Goal: Task Accomplishment & Management: Manage account settings

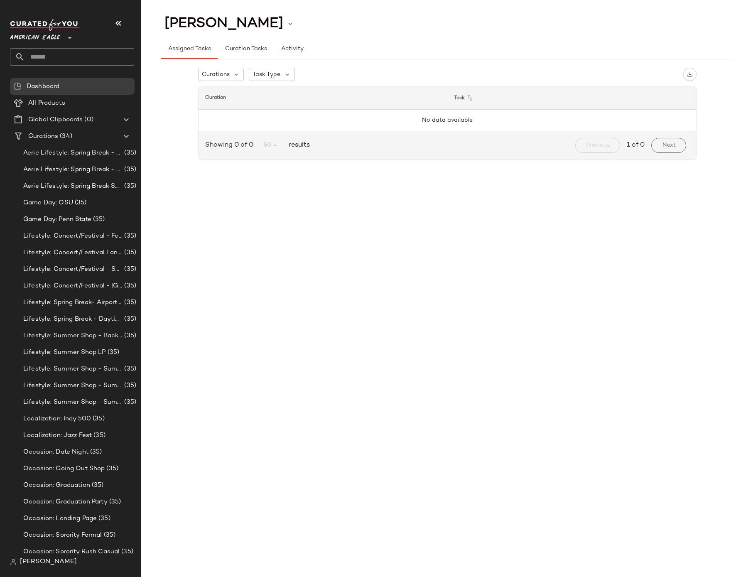
click at [42, 37] on span "American Eagle" at bounding box center [35, 35] width 50 height 15
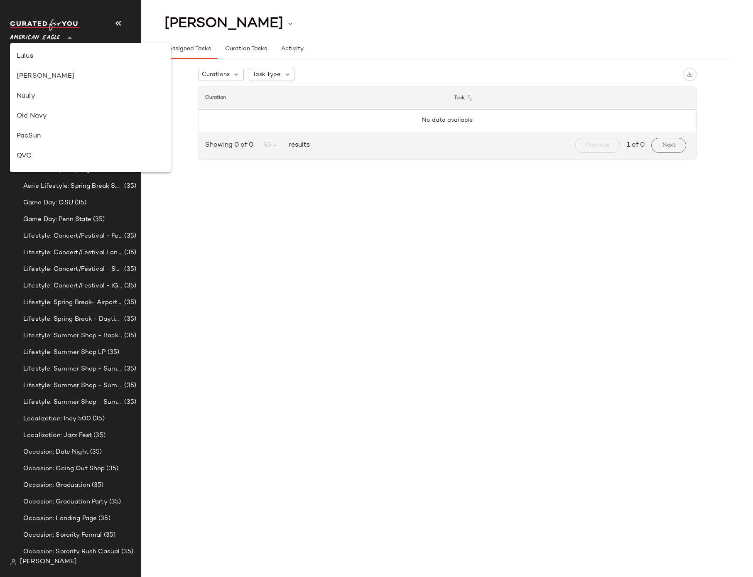
scroll to position [399, 0]
click at [49, 116] on div "Rue La La" at bounding box center [90, 116] width 147 height 10
type input "**"
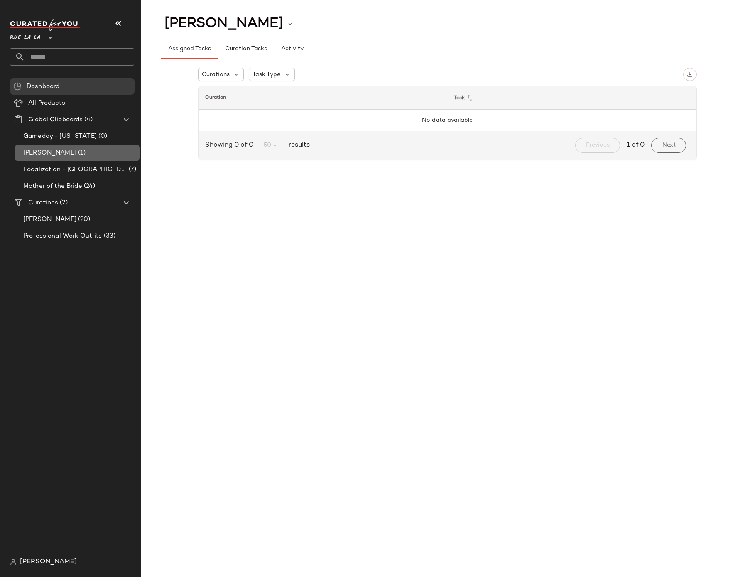
click at [53, 148] on span "[PERSON_NAME]" at bounding box center [49, 153] width 53 height 10
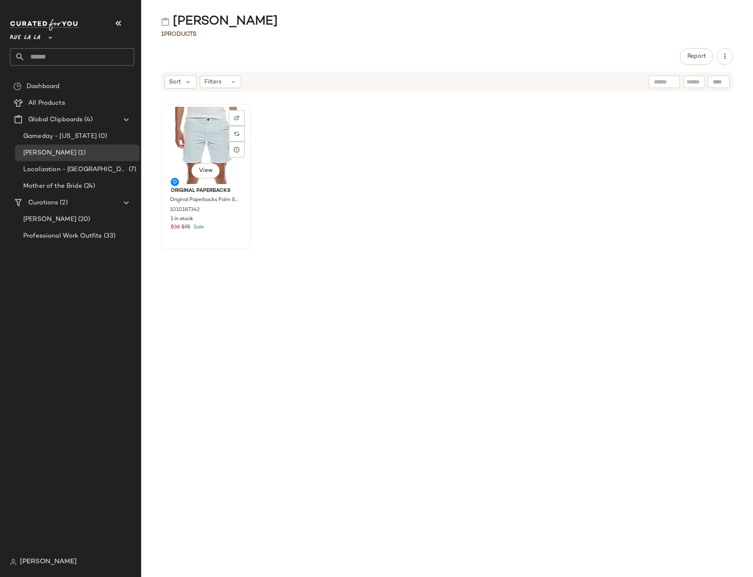
click at [205, 136] on div "View" at bounding box center [206, 145] width 84 height 77
click at [240, 132] on div at bounding box center [237, 134] width 16 height 16
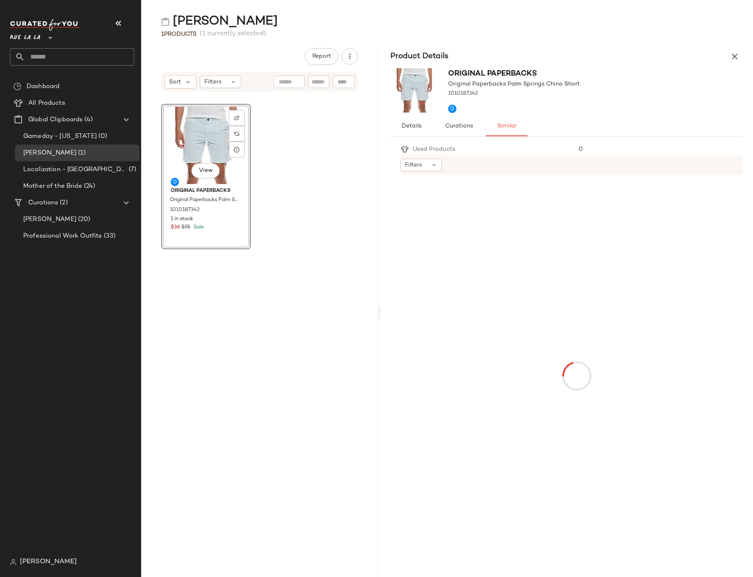
drag, startPoint x: 447, startPoint y: 314, endPoint x: 380, endPoint y: 315, distance: 66.5
click at [380, 315] on div "Jim Testing 1 Products (1 currently selected) Report Sort Filters View Original…" at bounding box center [447, 295] width 612 height 564
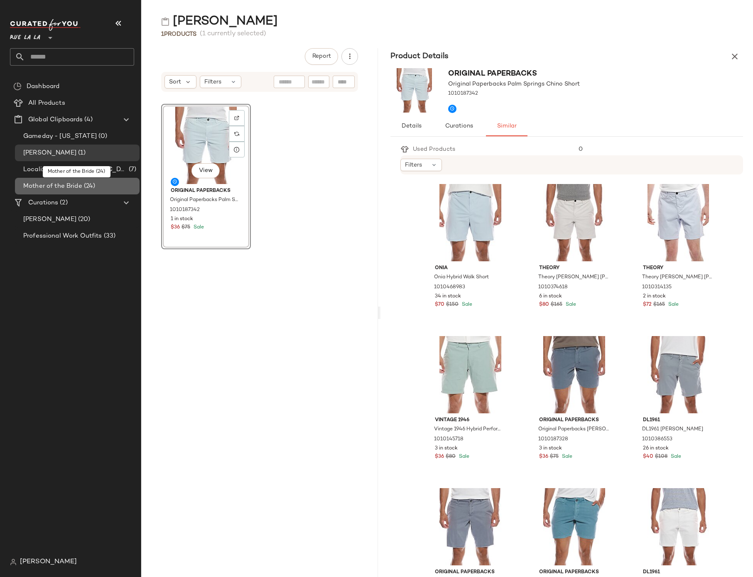
click at [86, 184] on span "(24)" at bounding box center [88, 187] width 13 height 10
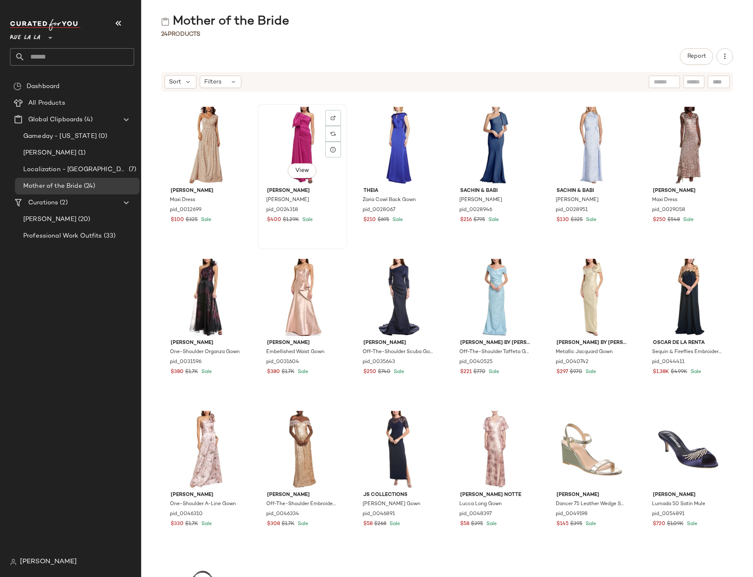
click at [322, 147] on div "View" at bounding box center [302, 145] width 84 height 77
click at [341, 138] on div at bounding box center [333, 134] width 16 height 16
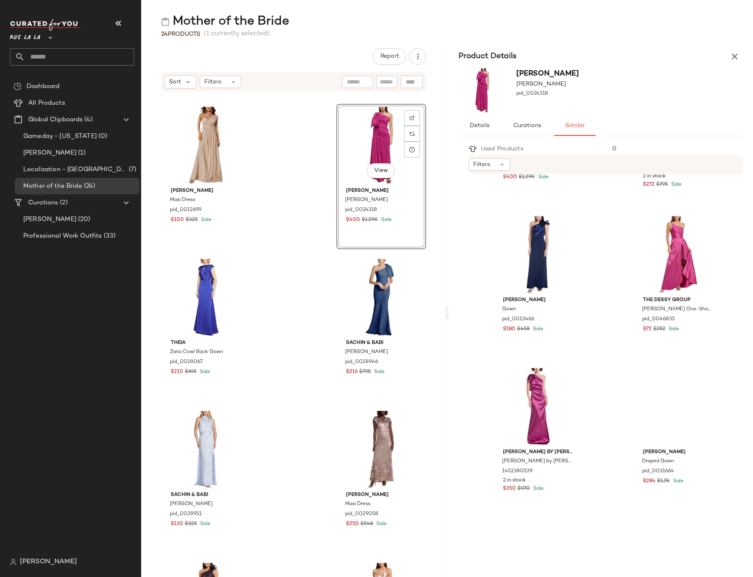
scroll to position [560, 0]
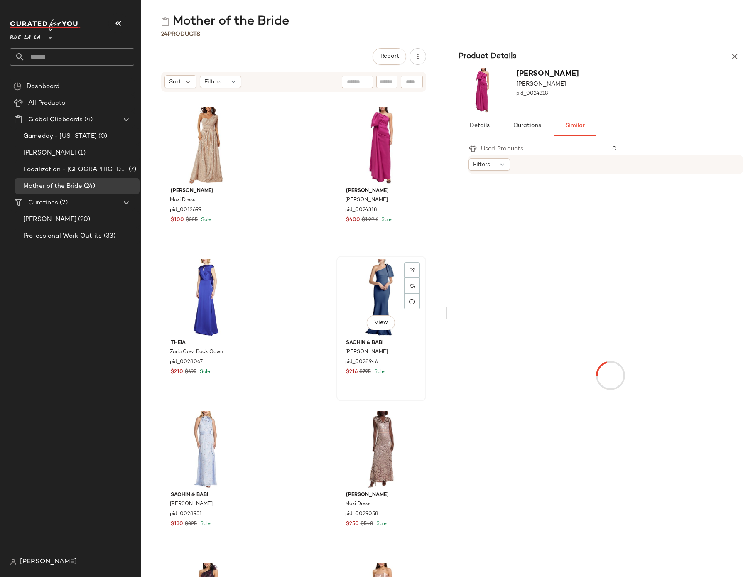
click at [393, 308] on div "View" at bounding box center [381, 297] width 84 height 77
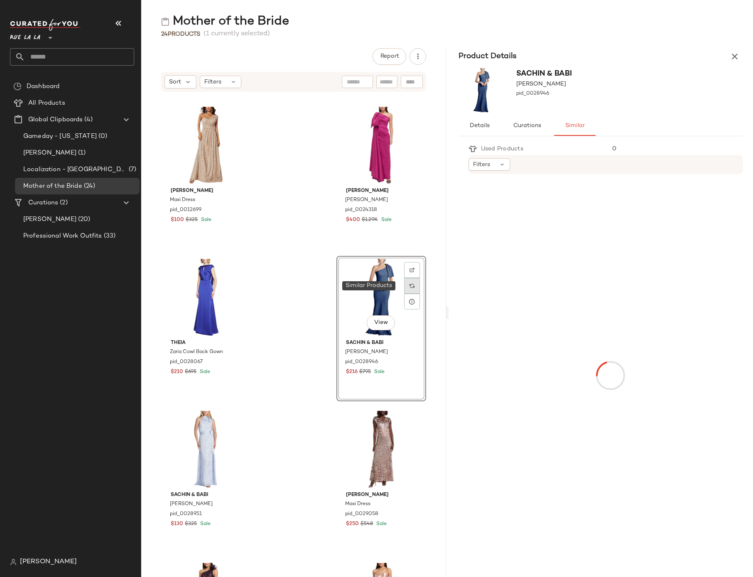
click at [410, 288] on img at bounding box center [412, 285] width 5 height 5
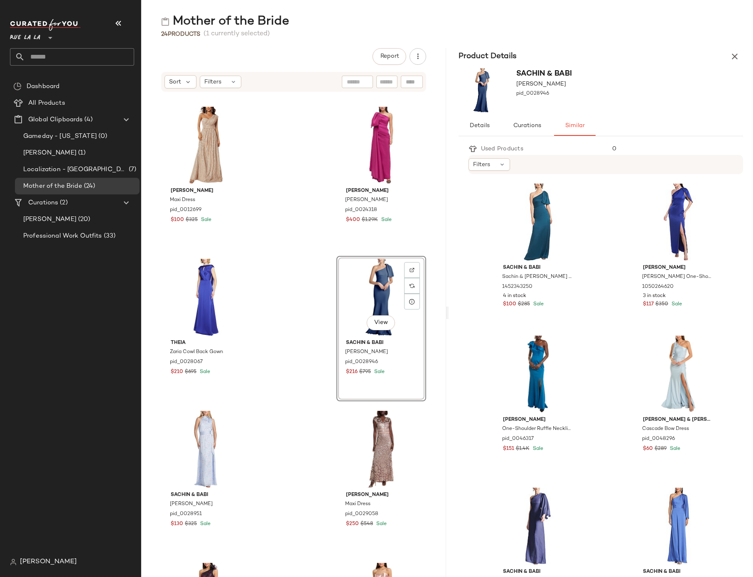
click at [258, 294] on div "Silvia Rufino Maxi Dress pid_0012699 $100 $325 Sale Rachel Gilbert Alessandra G…" at bounding box center [293, 339] width 305 height 475
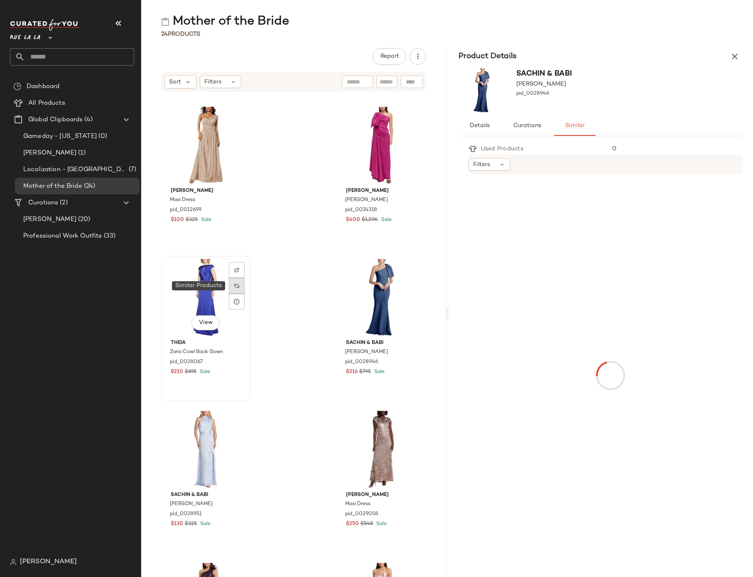
click at [238, 286] on img at bounding box center [236, 285] width 5 height 5
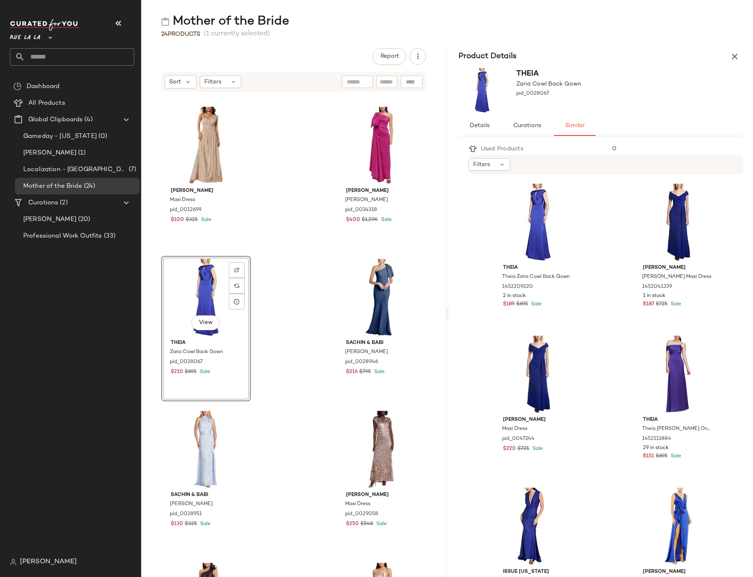
scroll to position [100, 0]
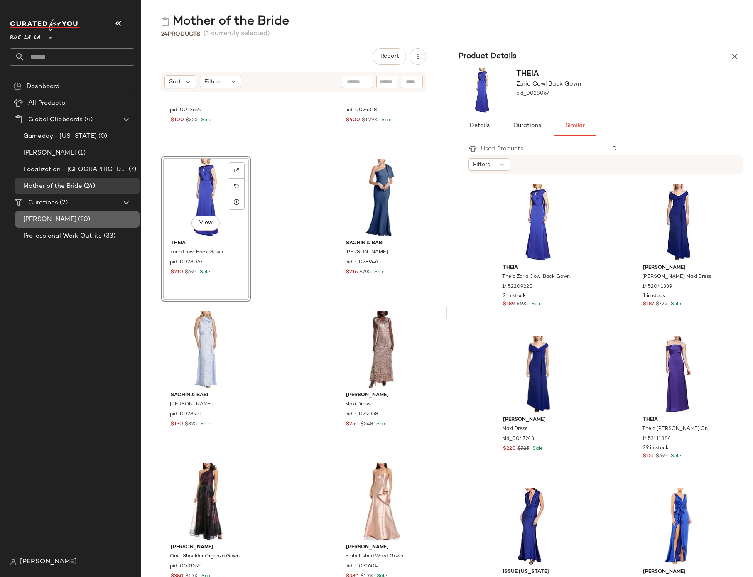
click at [47, 220] on span "[PERSON_NAME]" at bounding box center [49, 220] width 53 height 10
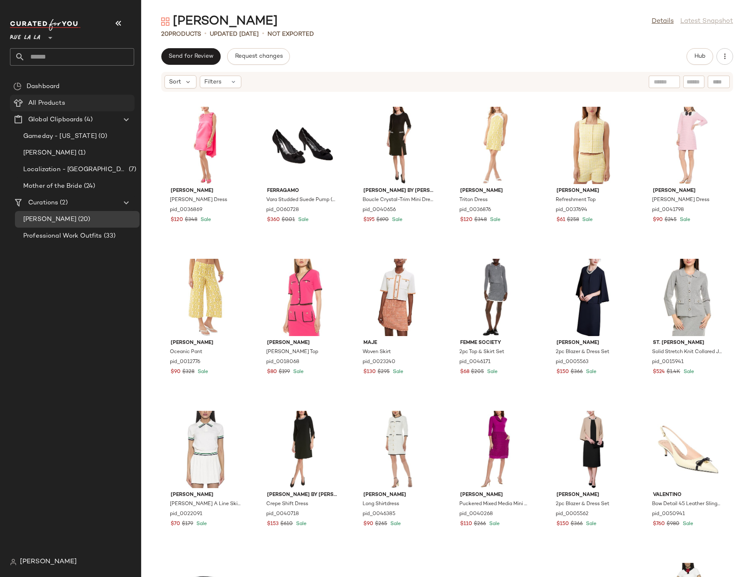
click at [38, 101] on span "All Products" at bounding box center [46, 103] width 37 height 10
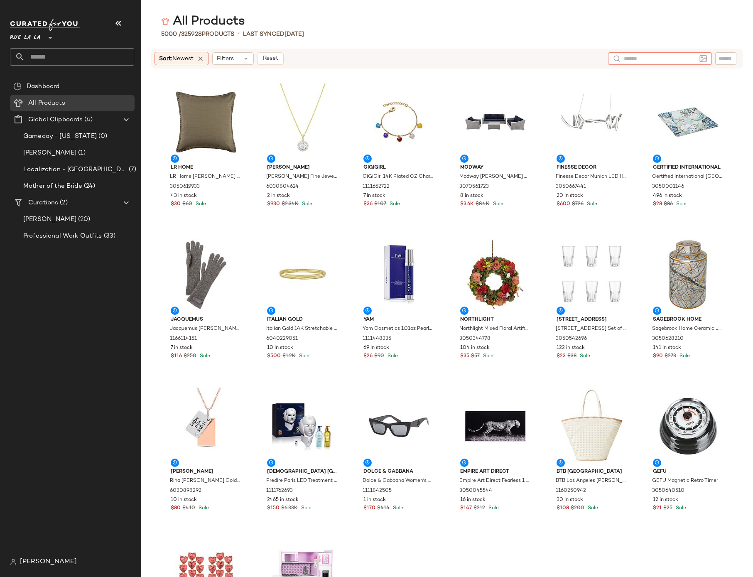
click at [693, 57] on input "text" at bounding box center [660, 58] width 72 height 9
paste input "**********"
type input "**********"
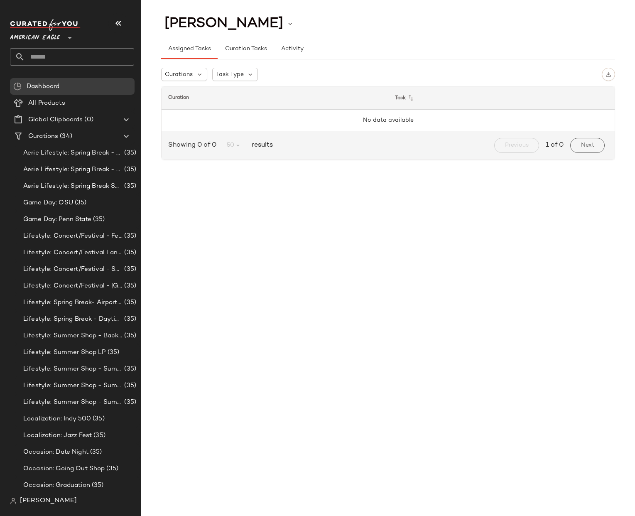
click at [53, 37] on span "American Eagle" at bounding box center [35, 35] width 50 height 15
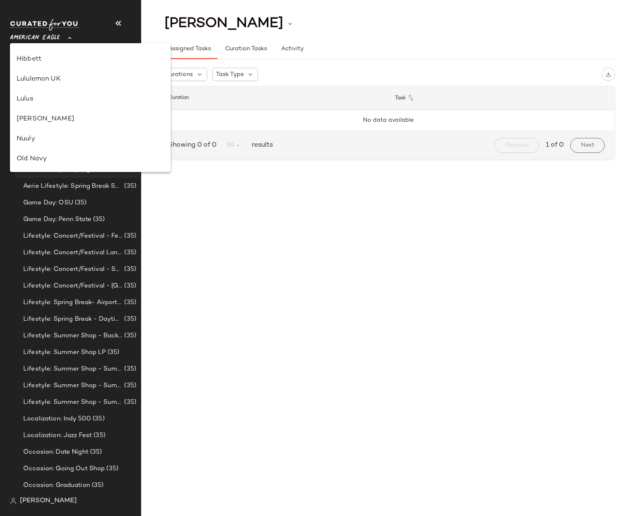
scroll to position [516, 0]
click at [37, 497] on span "[PERSON_NAME]" at bounding box center [48, 501] width 57 height 10
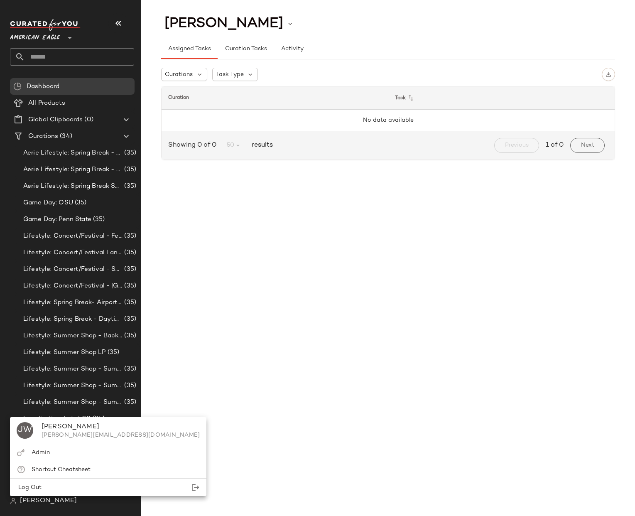
click at [38, 499] on span "[PERSON_NAME]" at bounding box center [48, 501] width 57 height 10
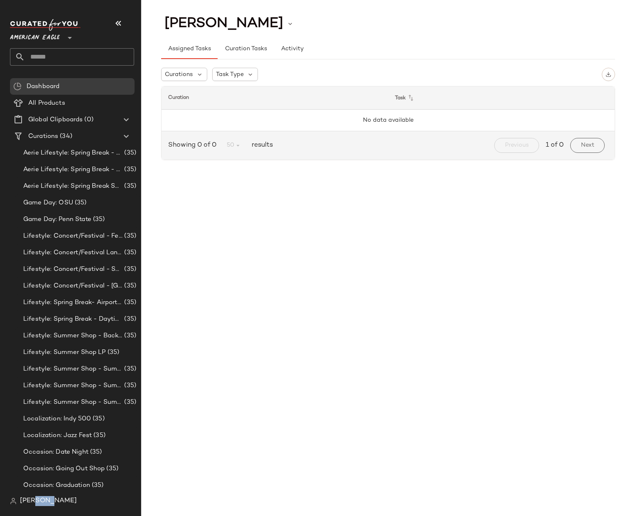
click at [38, 499] on span "[PERSON_NAME]" at bounding box center [48, 501] width 57 height 10
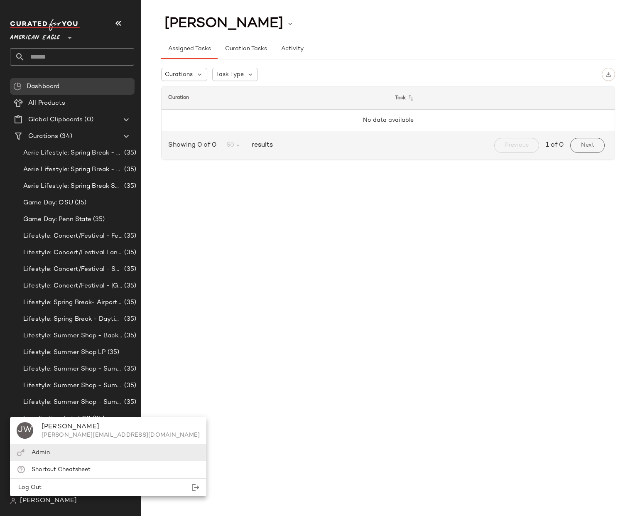
click at [44, 452] on span "Admin" at bounding box center [41, 452] width 18 height 6
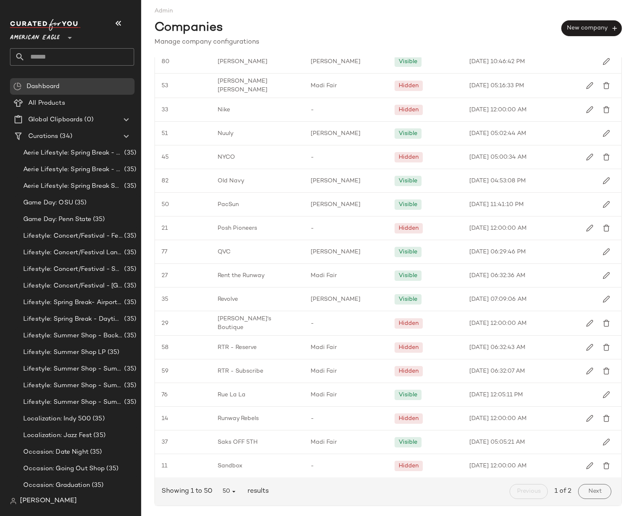
scroll to position [806, 0]
click at [250, 390] on div "Rue La La" at bounding box center [257, 394] width 93 height 23
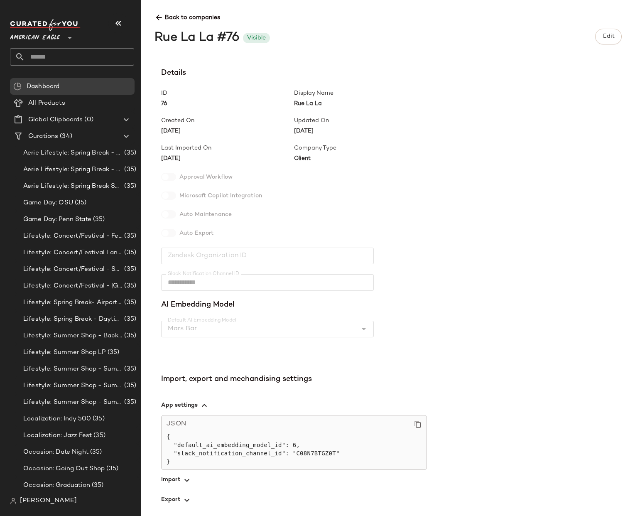
click at [157, 15] on icon at bounding box center [159, 17] width 9 height 9
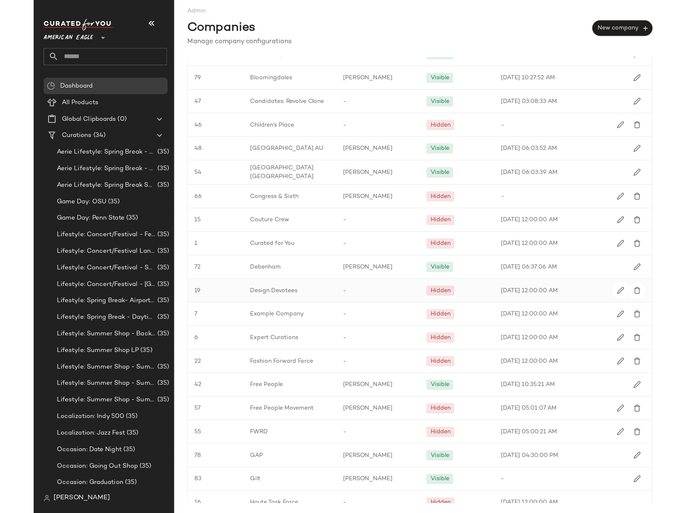
scroll to position [399, 0]
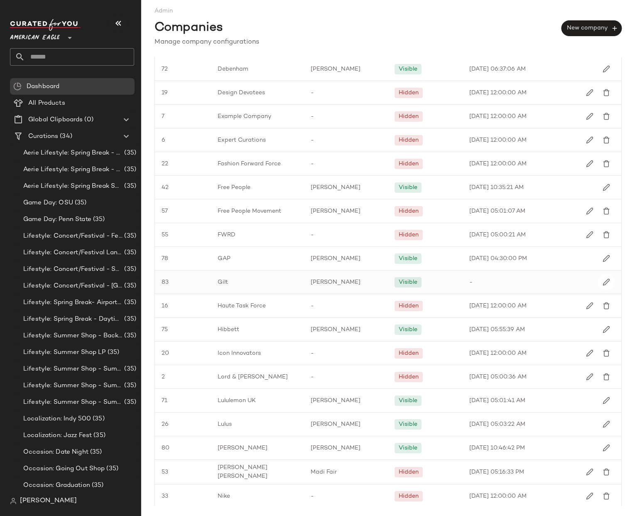
click at [235, 293] on div "Gilt" at bounding box center [257, 281] width 93 height 23
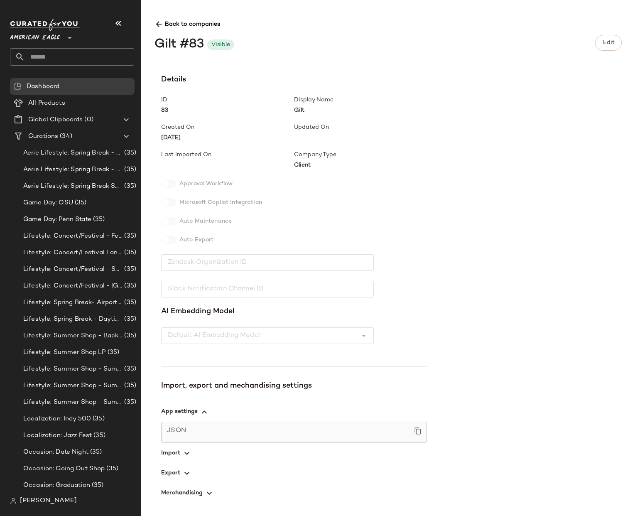
click at [253, 336] on div "Details ID 83 Display Name Gilt Created On [DATE] Updated On Last Imported On C…" at bounding box center [294, 213] width 266 height 279
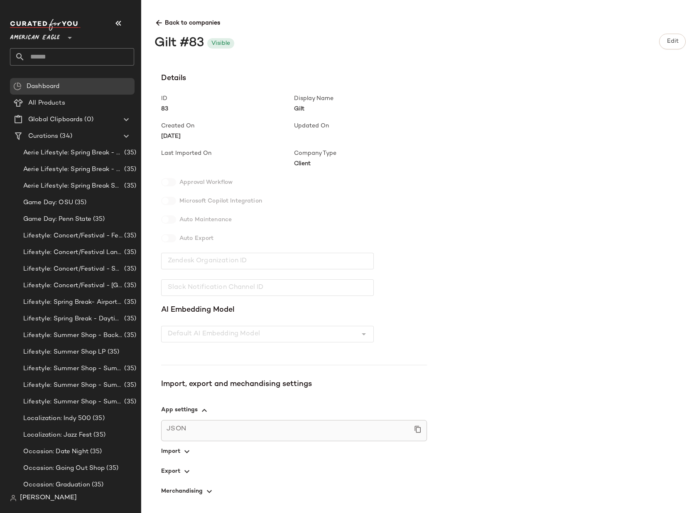
click at [431, 236] on div "Details ID 83 Display Name Gilt Created On [DATE] Updated On Last Imported On C…" at bounding box center [427, 287] width 545 height 429
click at [635, 41] on span "Edit" at bounding box center [672, 41] width 12 height 7
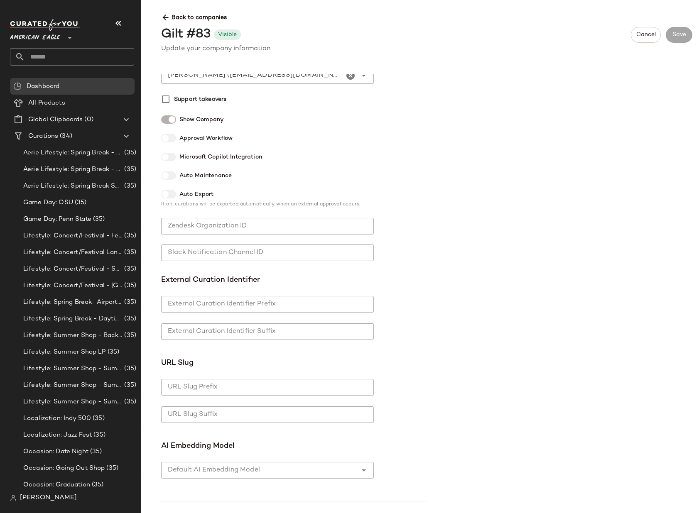
scroll to position [199, 0]
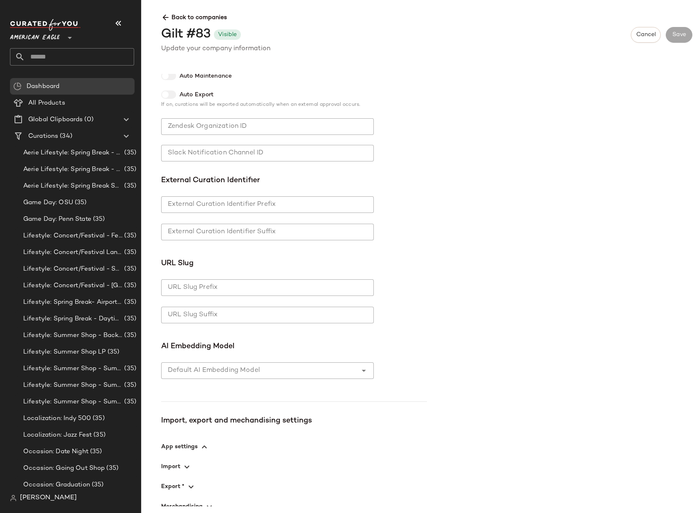
click at [295, 373] on div at bounding box center [259, 371] width 196 height 17
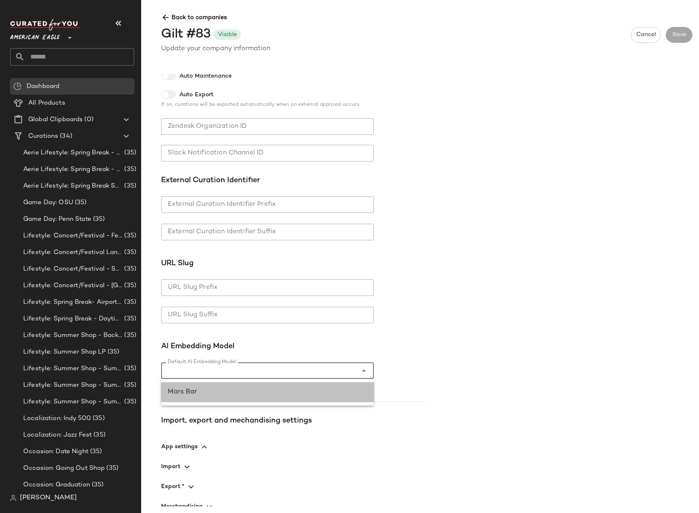
click at [269, 396] on div "Mars Bar" at bounding box center [267, 393] width 199 height 10
type input "*"
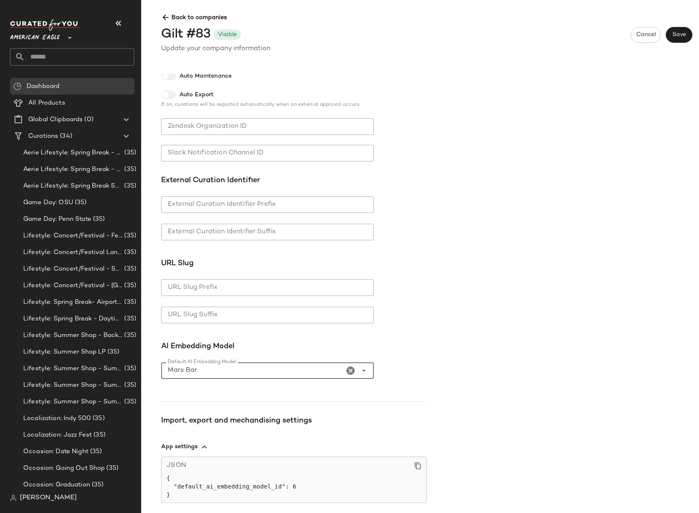
click at [483, 340] on div "Details Update your company information Name * **** Name * Company Type Client …" at bounding box center [427, 290] width 545 height 433
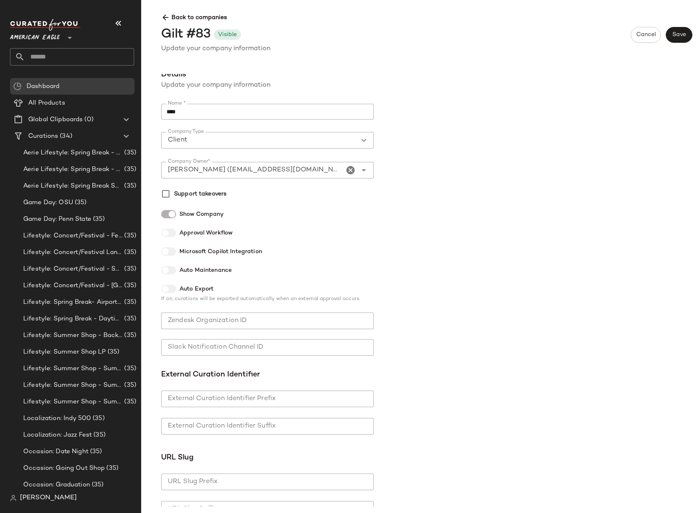
scroll to position [0, 0]
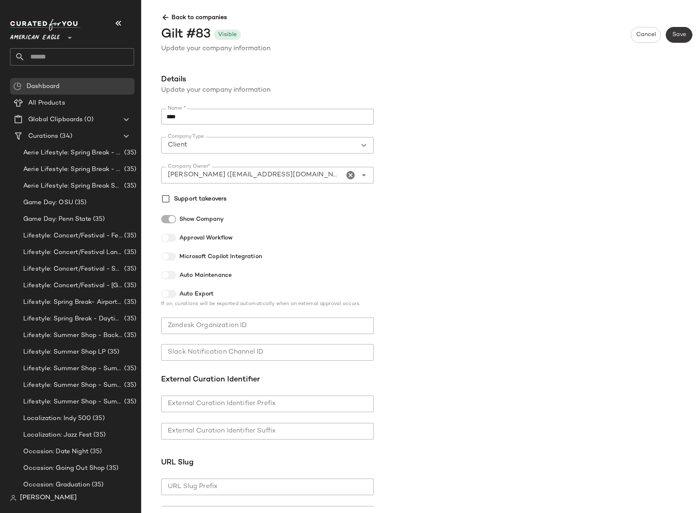
click at [635, 38] on span "Save" at bounding box center [679, 35] width 14 height 7
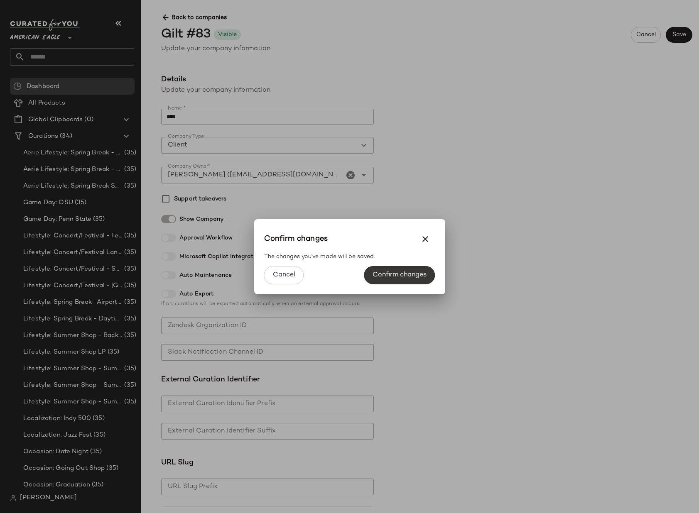
click at [407, 268] on button "Confirm changes" at bounding box center [399, 275] width 71 height 18
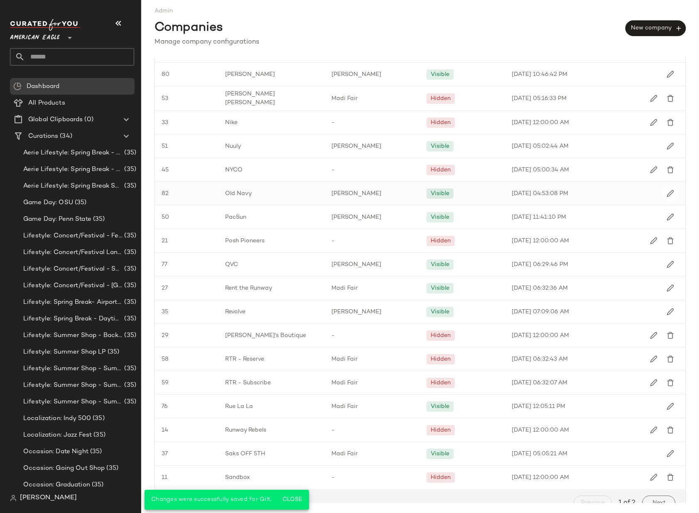
scroll to position [785, 0]
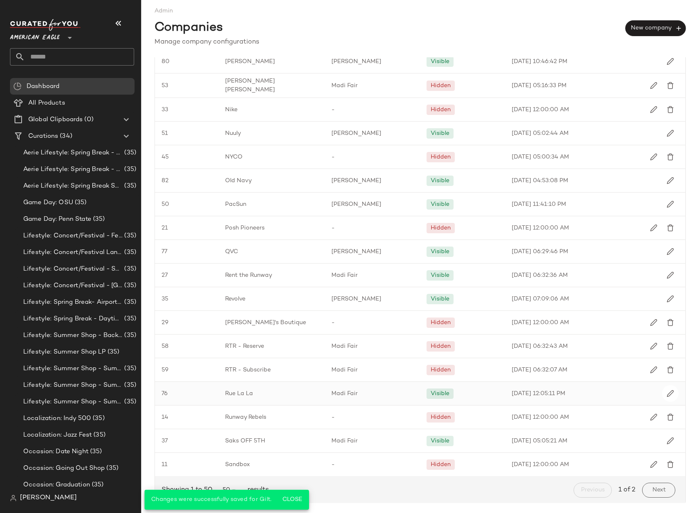
click at [273, 388] on div "Rue La La" at bounding box center [271, 393] width 106 height 23
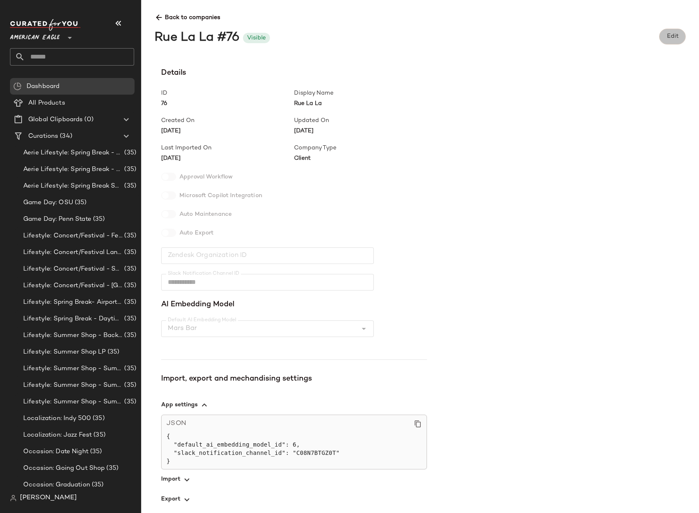
click at [635, 37] on span "Edit" at bounding box center [672, 36] width 12 height 7
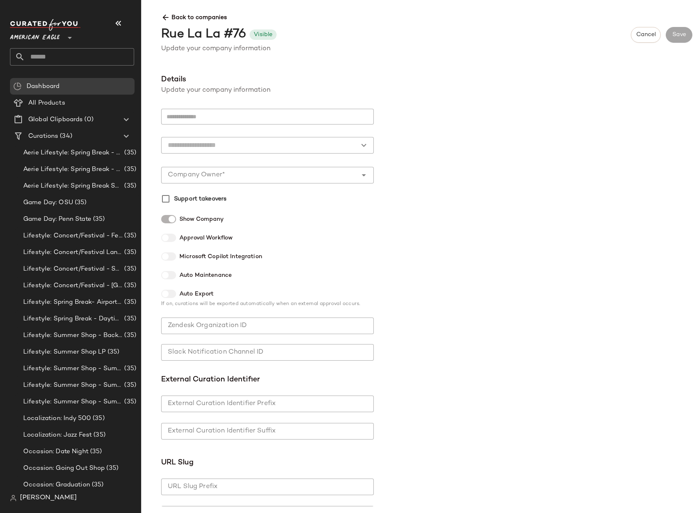
type input "*********"
type input "******"
type input "**********"
type input "*"
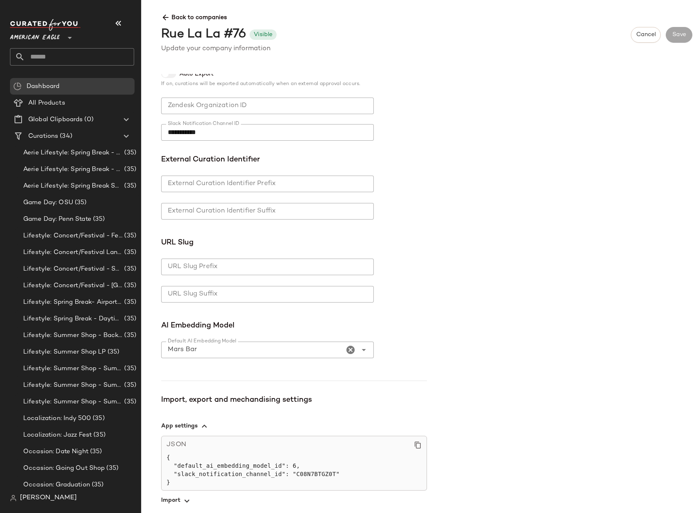
scroll to position [264, 0]
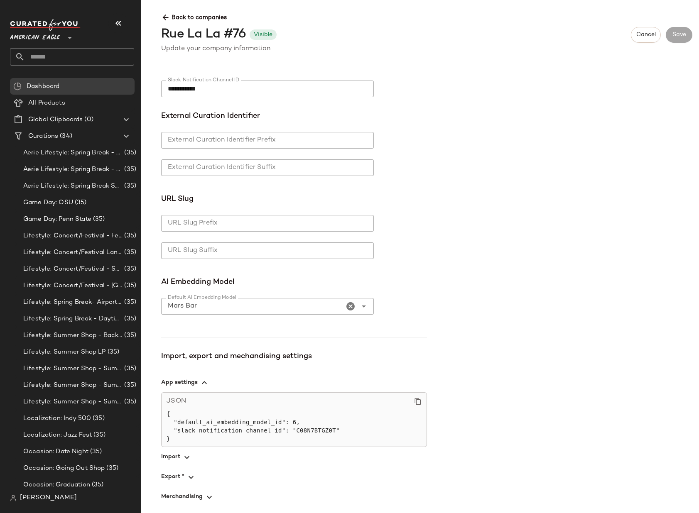
click at [354, 304] on icon "Clear Default AI Embedding Model" at bounding box center [351, 307] width 10 height 10
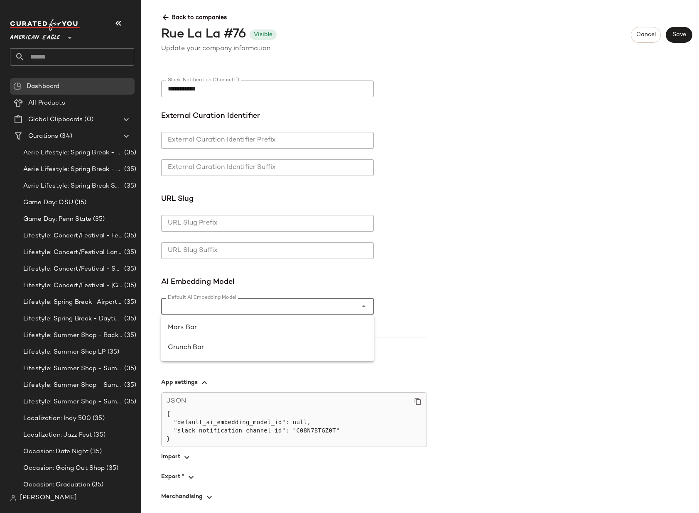
click at [363, 306] on icon at bounding box center [364, 307] width 10 height 10
click at [320, 326] on div "Mars Bar" at bounding box center [267, 328] width 199 height 10
type input "*"
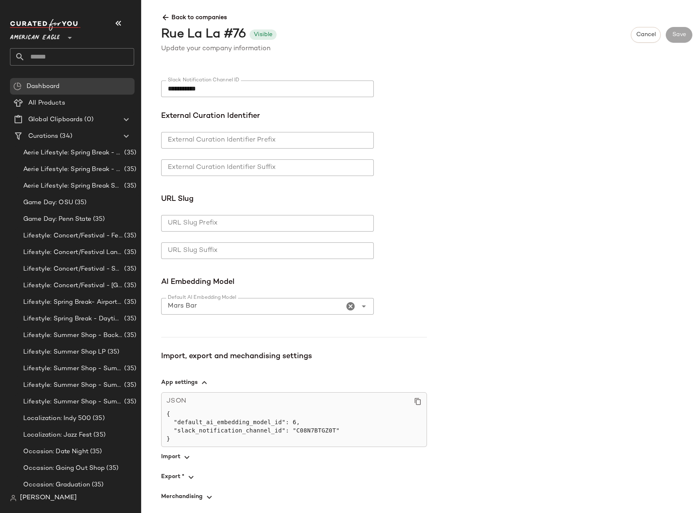
click at [487, 290] on div "**********" at bounding box center [427, 290] width 545 height 433
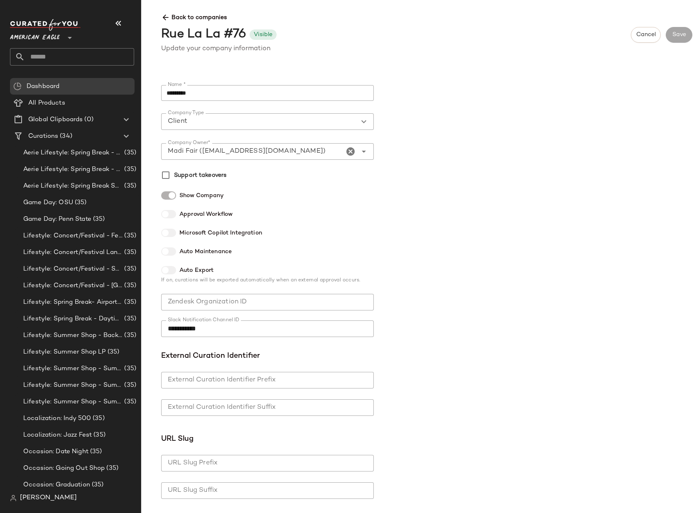
scroll to position [0, 0]
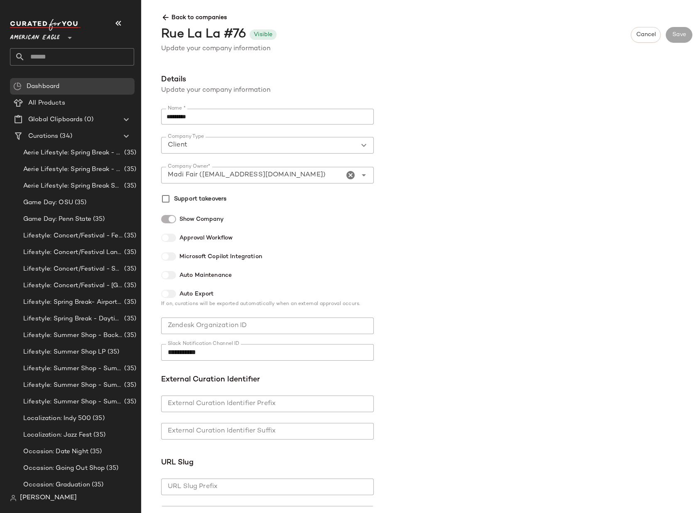
click at [635, 72] on div "**********" at bounding box center [420, 256] width 558 height 513
click at [635, 29] on button "Cancel" at bounding box center [646, 35] width 30 height 16
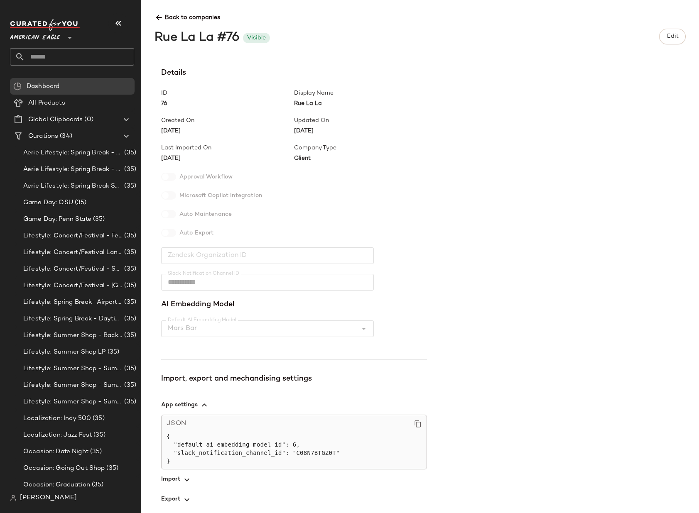
click at [68, 34] on icon at bounding box center [70, 38] width 10 height 10
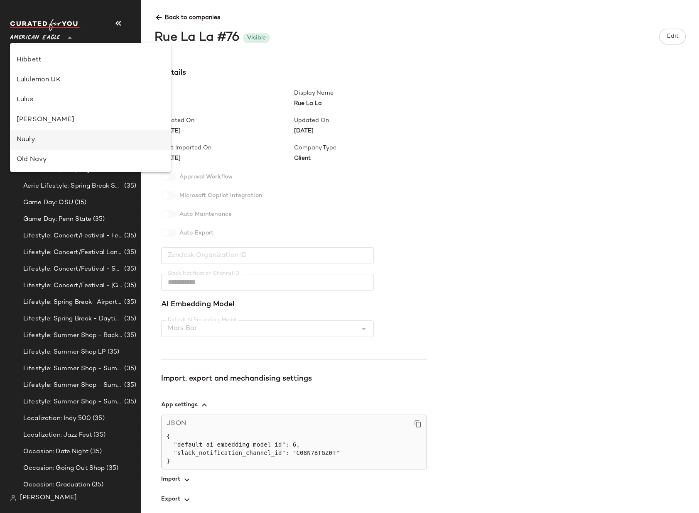
scroll to position [156, 0]
click at [46, 138] on div "Gilt" at bounding box center [90, 140] width 147 height 10
type input "**"
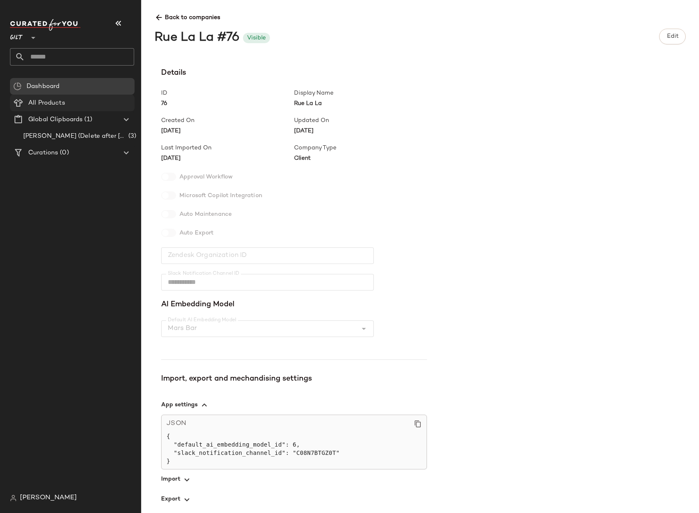
click at [47, 101] on span "All Products" at bounding box center [46, 103] width 37 height 10
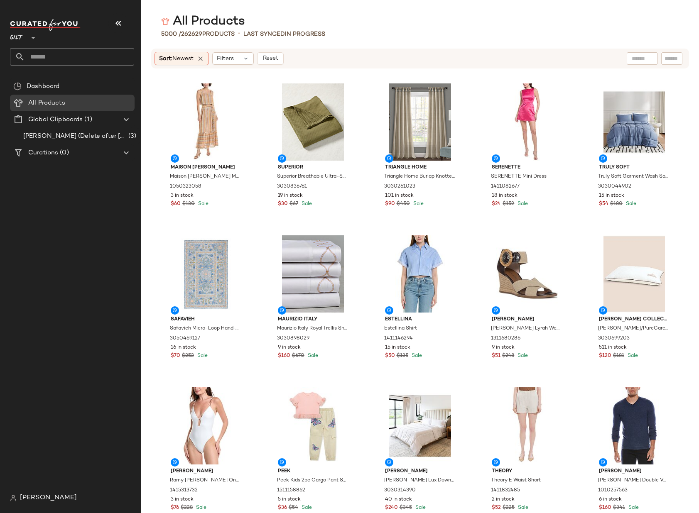
click at [635, 60] on input "text" at bounding box center [642, 58] width 21 height 9
paste input "**********"
type input "**********"
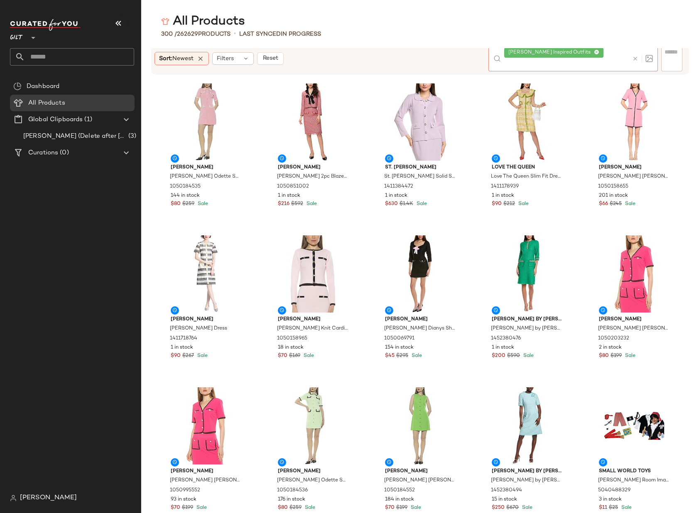
click at [28, 39] on icon at bounding box center [33, 38] width 10 height 10
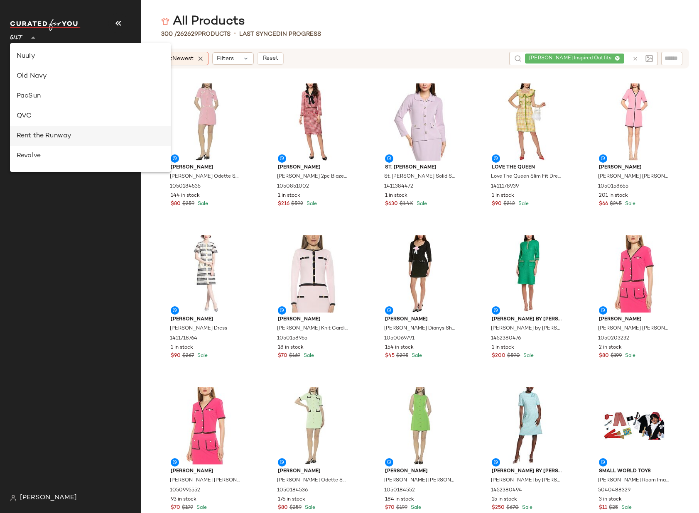
scroll to position [439, 0]
click at [47, 75] on div "Rue La La" at bounding box center [90, 76] width 147 height 10
type input "**"
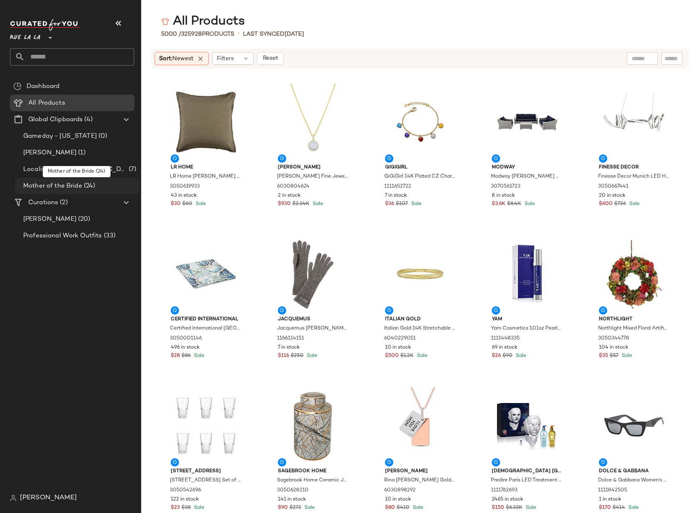
click at [64, 184] on span "Mother of the Bride" at bounding box center [52, 187] width 59 height 10
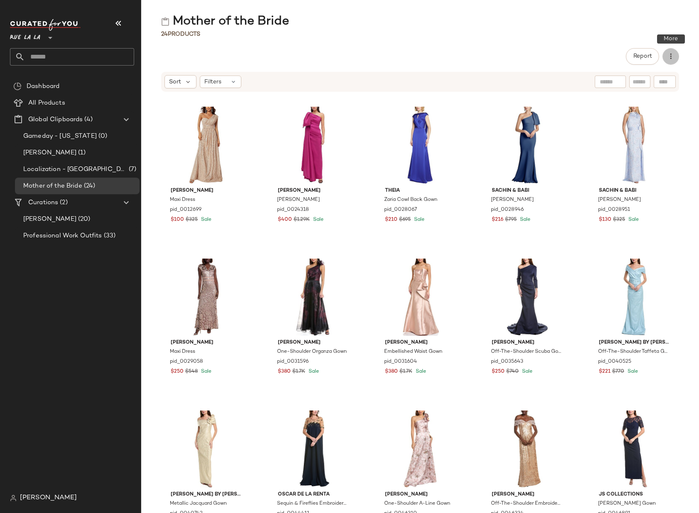
click at [635, 53] on icon "button" at bounding box center [671, 56] width 8 height 8
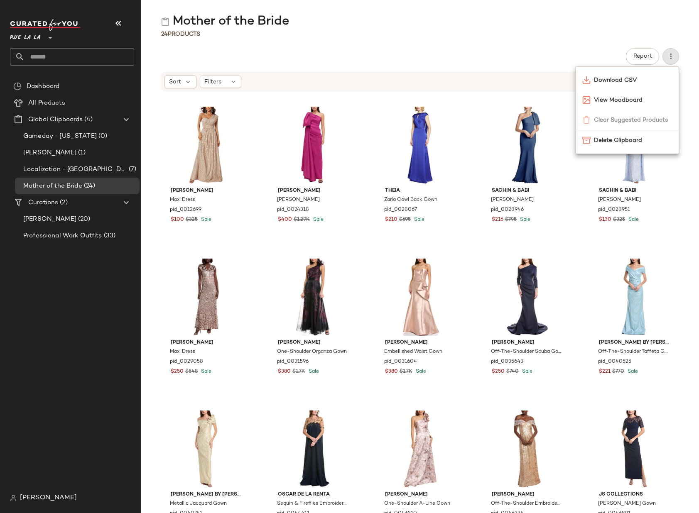
click at [518, 45] on div "Mother of the Bride 24 Products Report Sort Filters [PERSON_NAME] Maxi Dress pi…" at bounding box center [420, 263] width 558 height 500
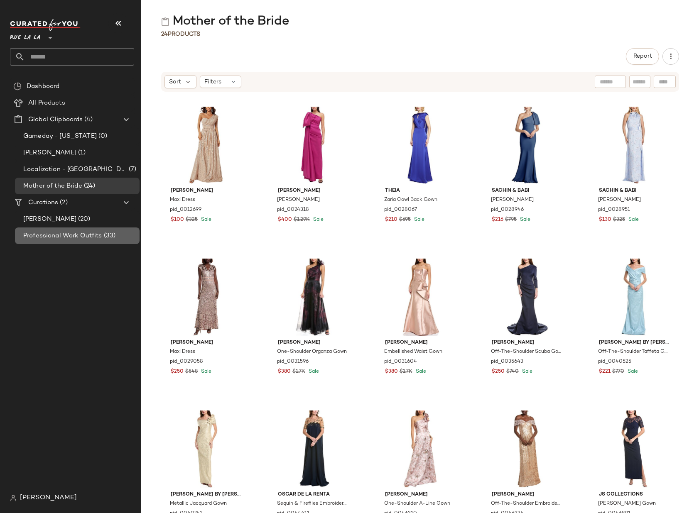
click at [77, 234] on span "Professional Work Outfits" at bounding box center [62, 236] width 79 height 10
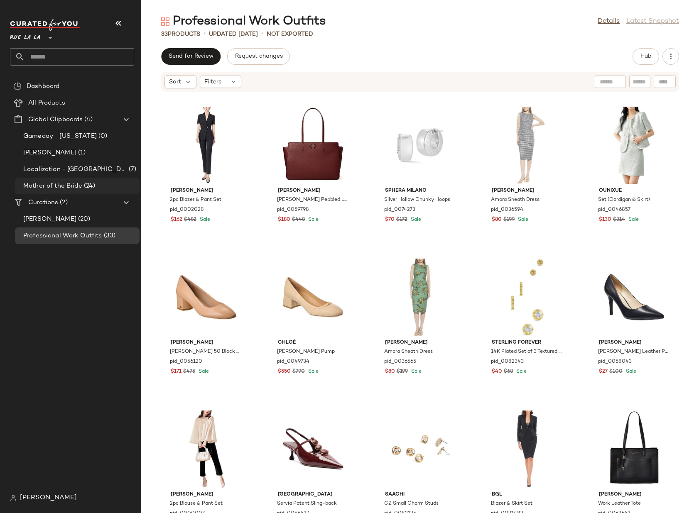
click at [84, 189] on span "(24)" at bounding box center [88, 187] width 13 height 10
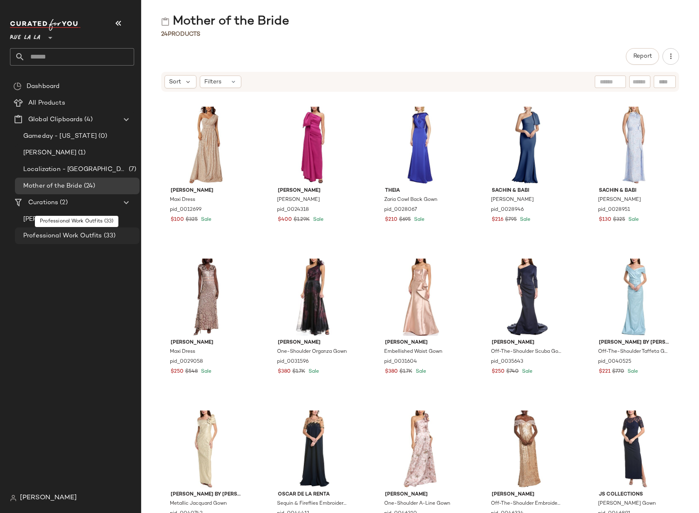
click at [86, 233] on span "Professional Work Outfits" at bounding box center [62, 236] width 79 height 10
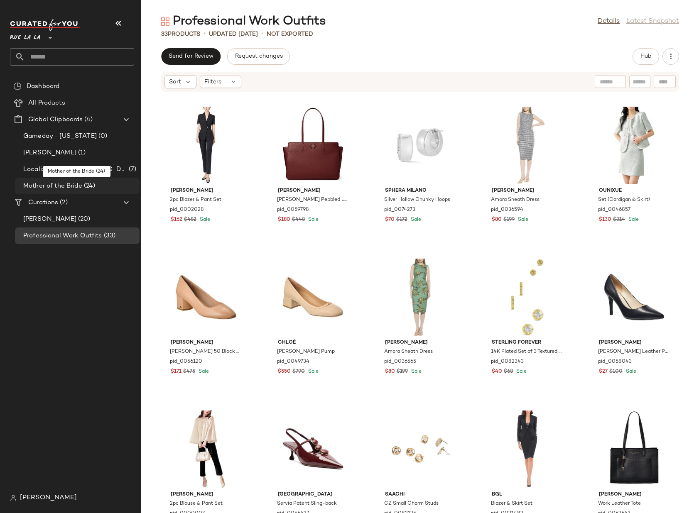
click at [78, 186] on span "Mother of the Bride" at bounding box center [52, 187] width 59 height 10
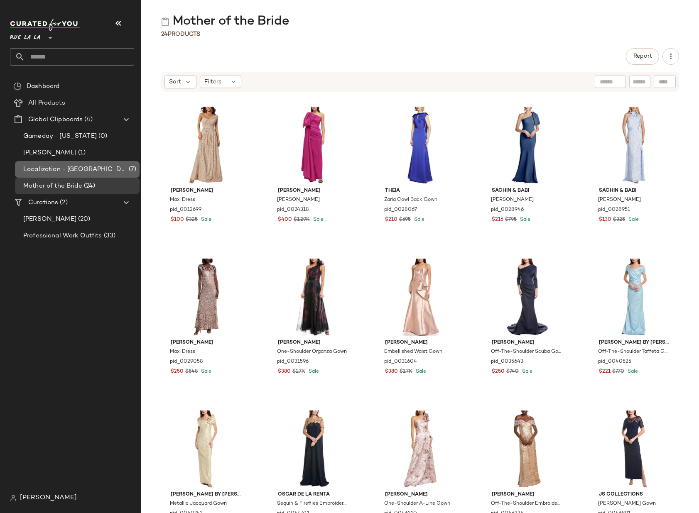
click at [59, 168] on span "Localization - [GEOGRAPHIC_DATA]" at bounding box center [75, 170] width 104 height 10
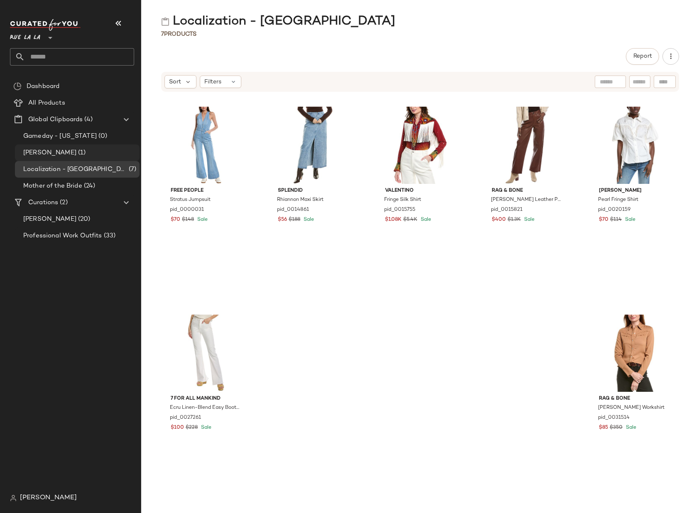
click at [42, 153] on span "[PERSON_NAME]" at bounding box center [49, 153] width 53 height 10
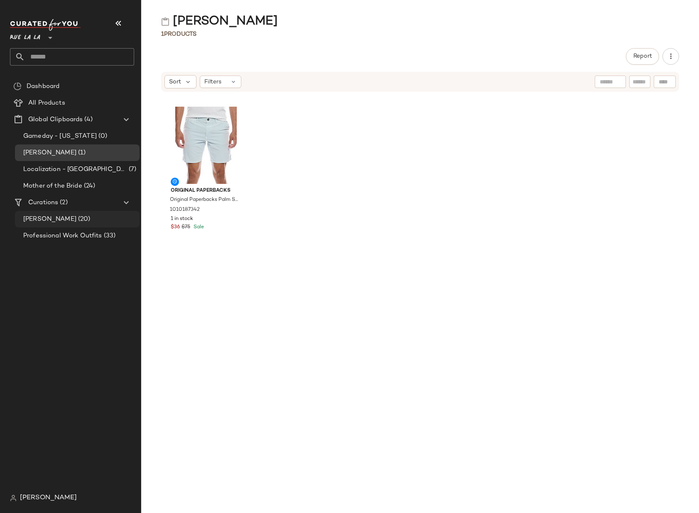
click at [76, 218] on span "(20)" at bounding box center [83, 220] width 14 height 10
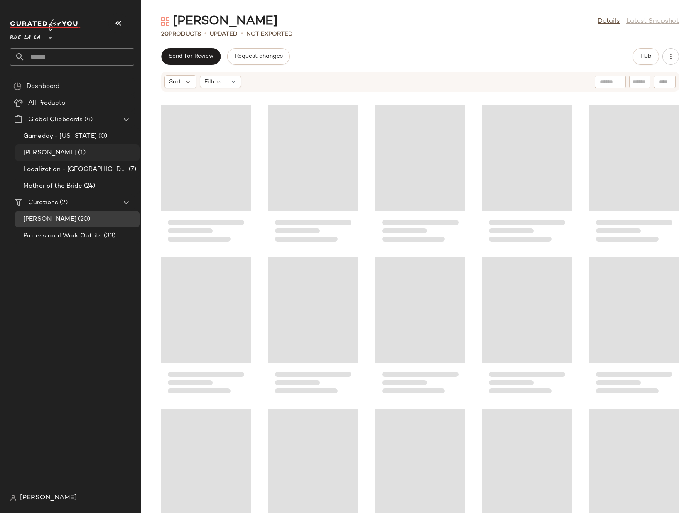
click at [76, 152] on span "(1)" at bounding box center [80, 153] width 9 height 10
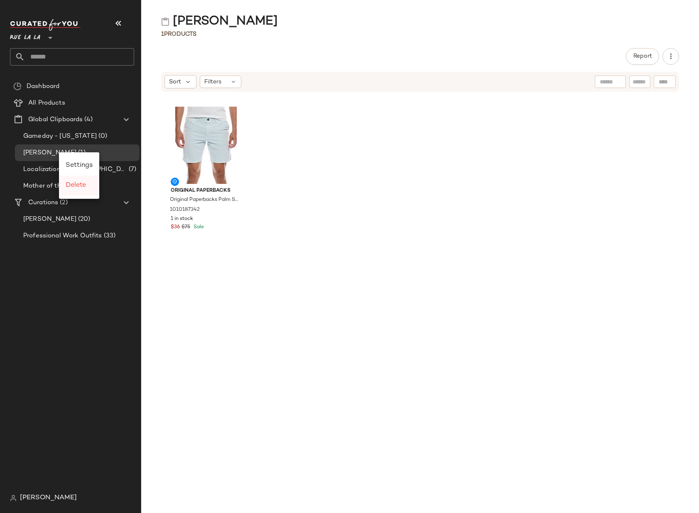
click at [74, 186] on span "Delete" at bounding box center [76, 185] width 20 height 7
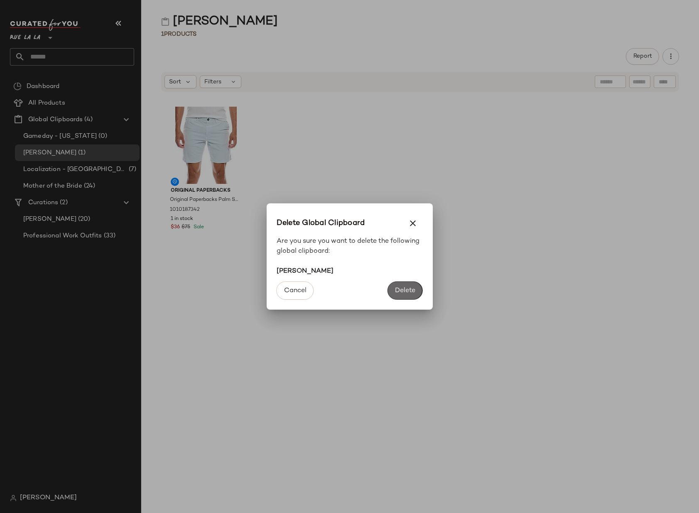
click at [403, 289] on span "Delete" at bounding box center [405, 291] width 21 height 8
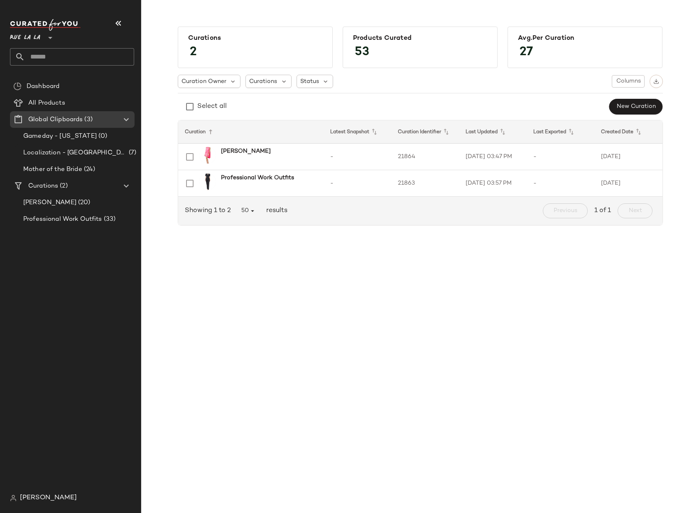
click at [369, 324] on div "Curations 2 Products Curated 53 Avg.per Curation 27 Curation Owner Curations St…" at bounding box center [420, 263] width 558 height 500
click at [53, 109] on Products "All Products" at bounding box center [72, 103] width 125 height 17
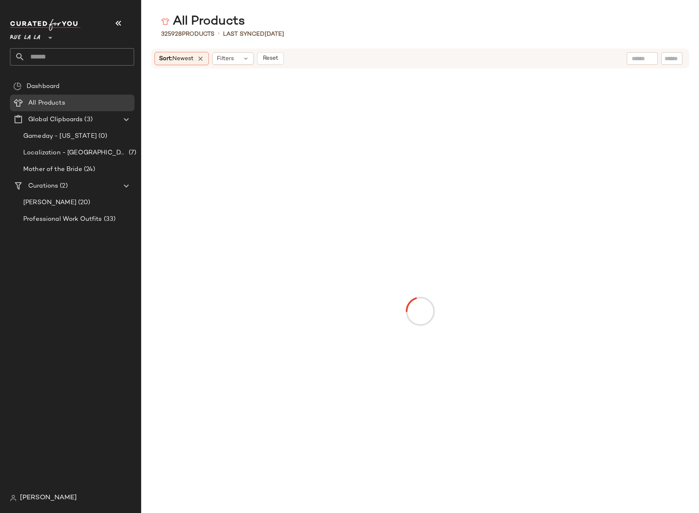
click at [243, 34] on p "Last synced [DATE]" at bounding box center [253, 34] width 61 height 9
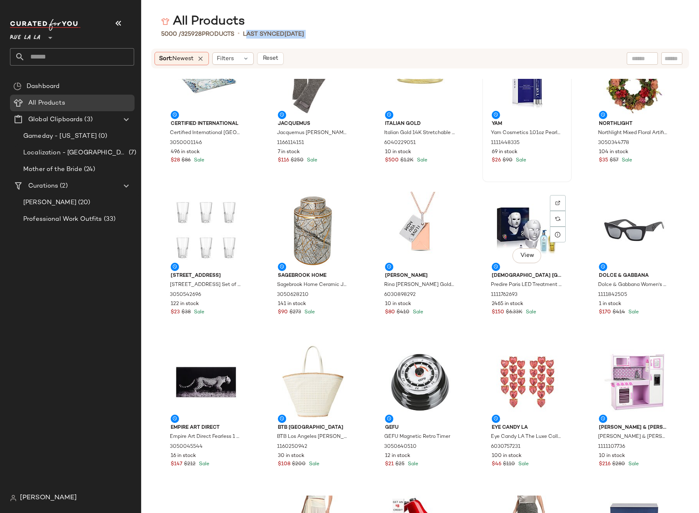
scroll to position [206, 0]
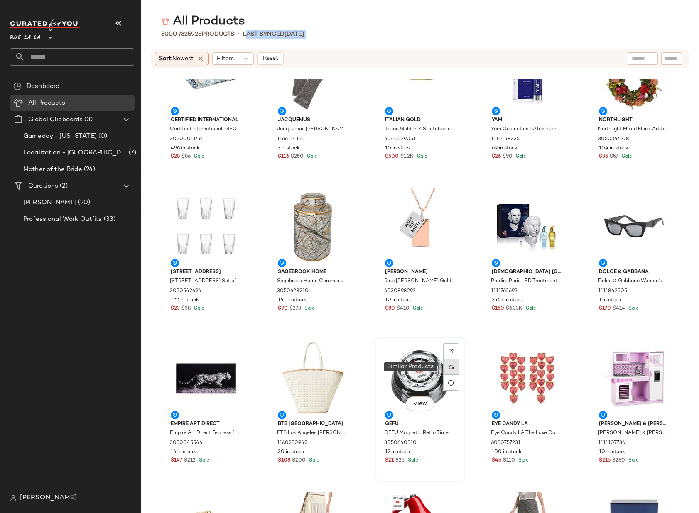
click at [444, 369] on div at bounding box center [451, 367] width 16 height 16
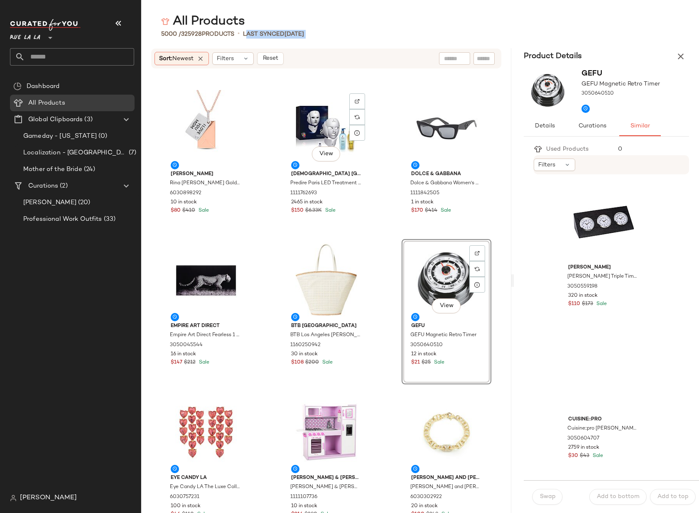
scroll to position [764, 0]
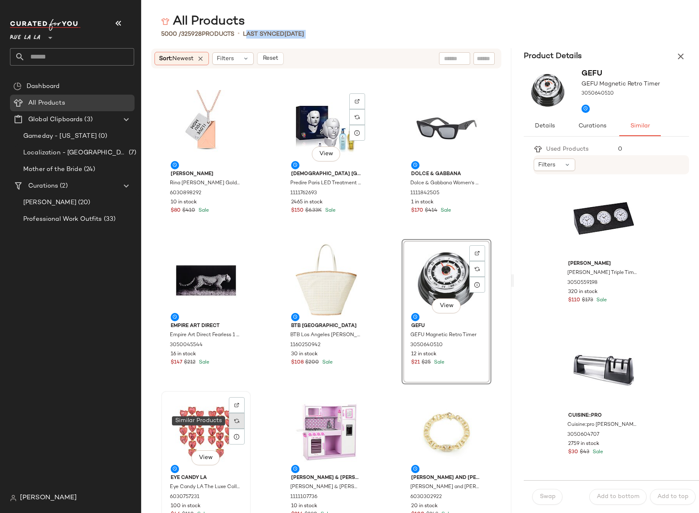
click at [238, 422] on img at bounding box center [236, 421] width 5 height 5
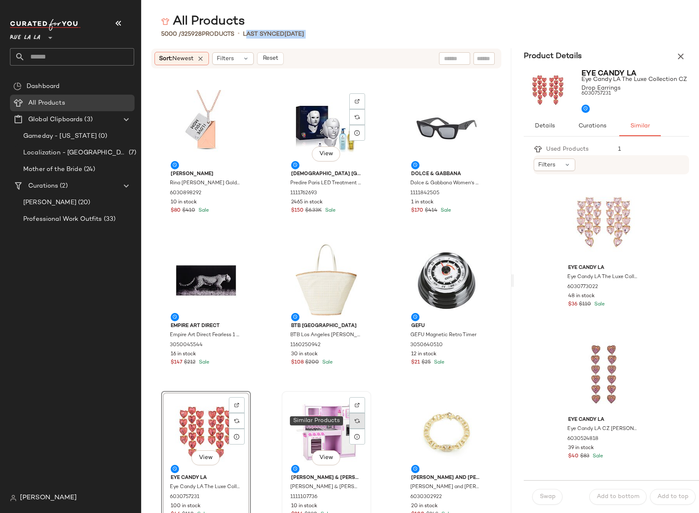
click at [360, 425] on div at bounding box center [357, 421] width 16 height 16
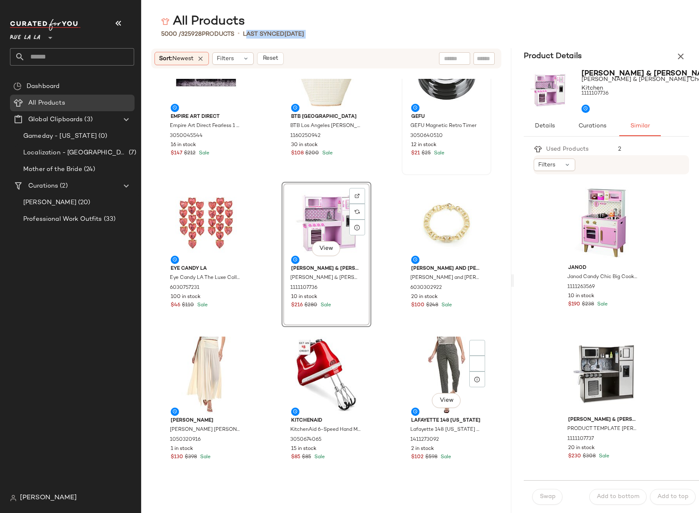
scroll to position [857, 0]
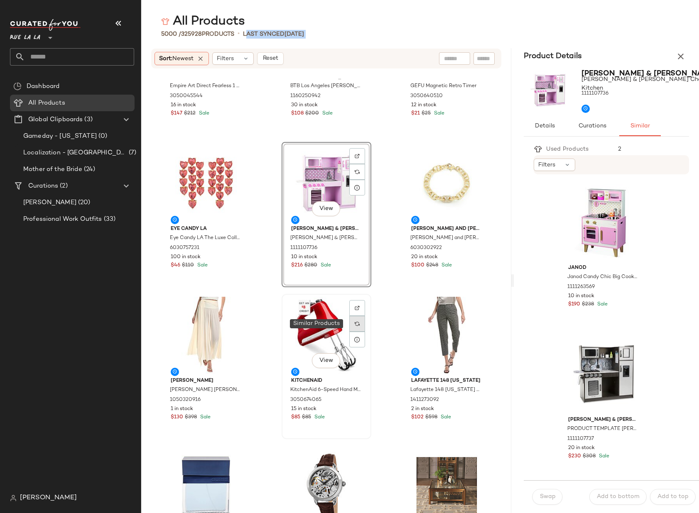
click at [356, 326] on div at bounding box center [357, 324] width 16 height 16
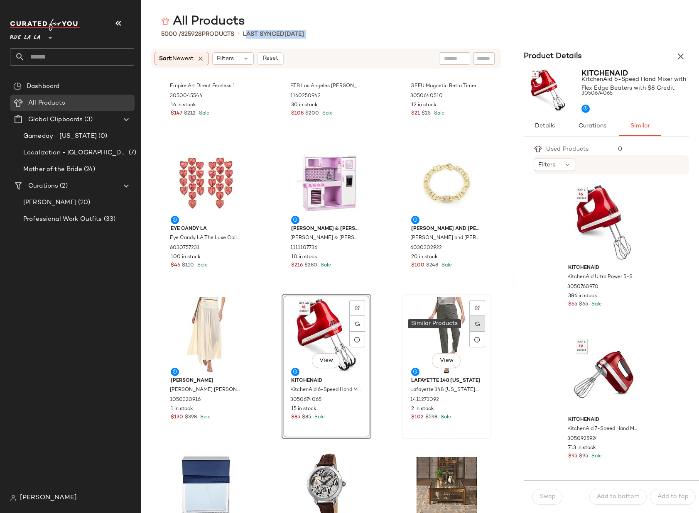
click at [470, 328] on div at bounding box center [477, 324] width 16 height 16
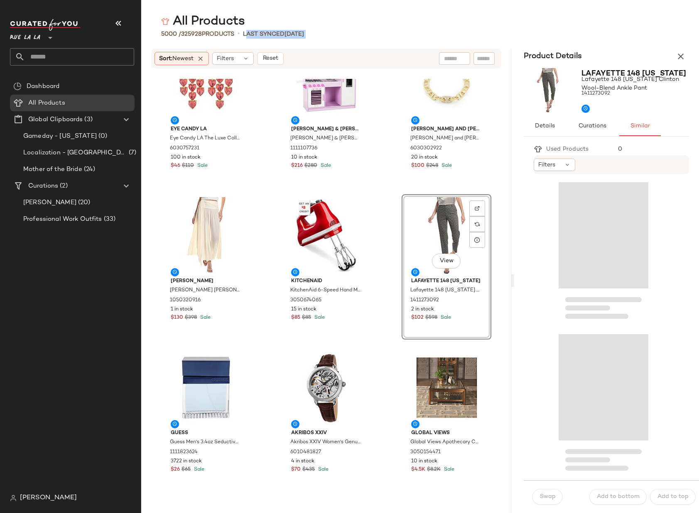
scroll to position [1057, 0]
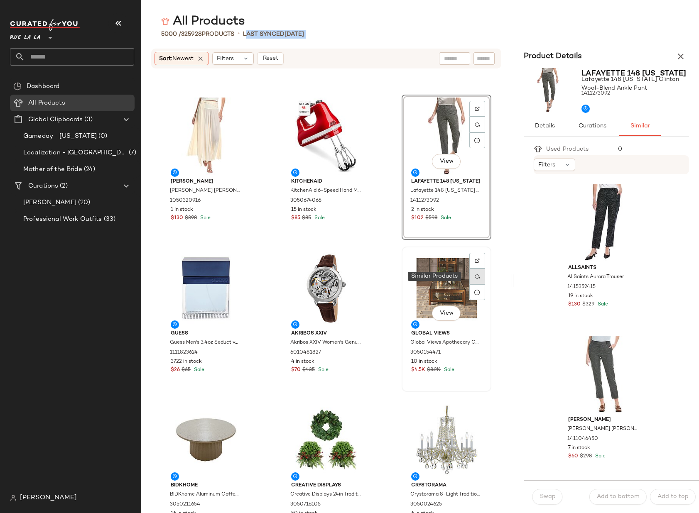
click at [475, 275] on img at bounding box center [477, 276] width 5 height 5
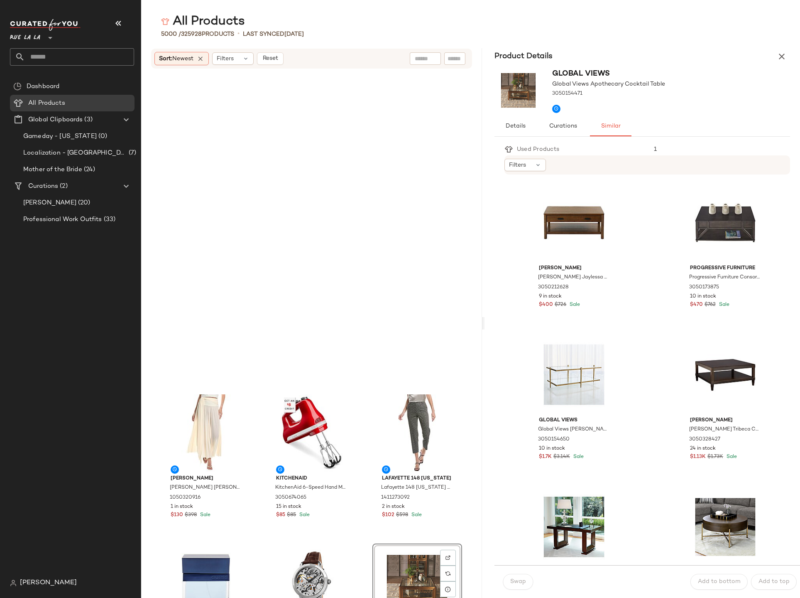
scroll to position [1064, 0]
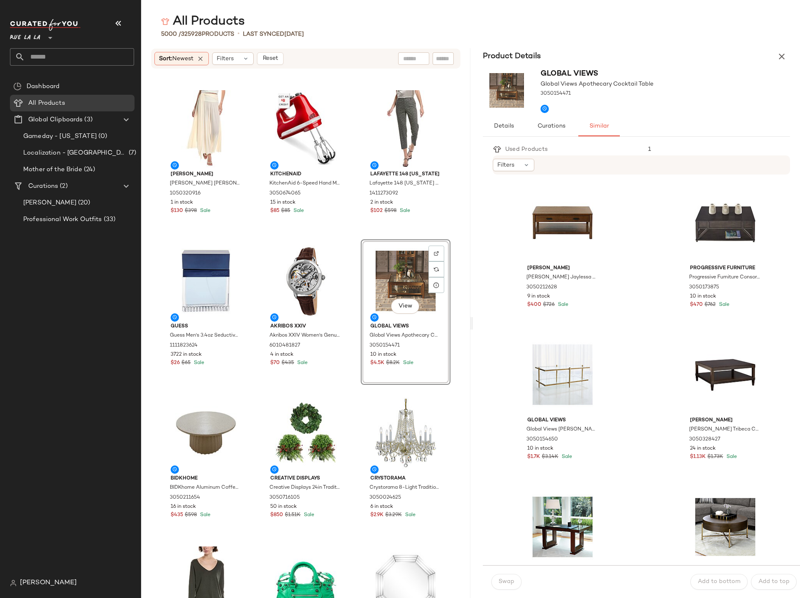
drag, startPoint x: 579, startPoint y: 328, endPoint x: 472, endPoint y: 335, distance: 107.0
click at [472, 335] on div "All Products 5000 / 325928 Products • Last synced [DATE] Sort: Newest Filters R…" at bounding box center [470, 305] width 659 height 584
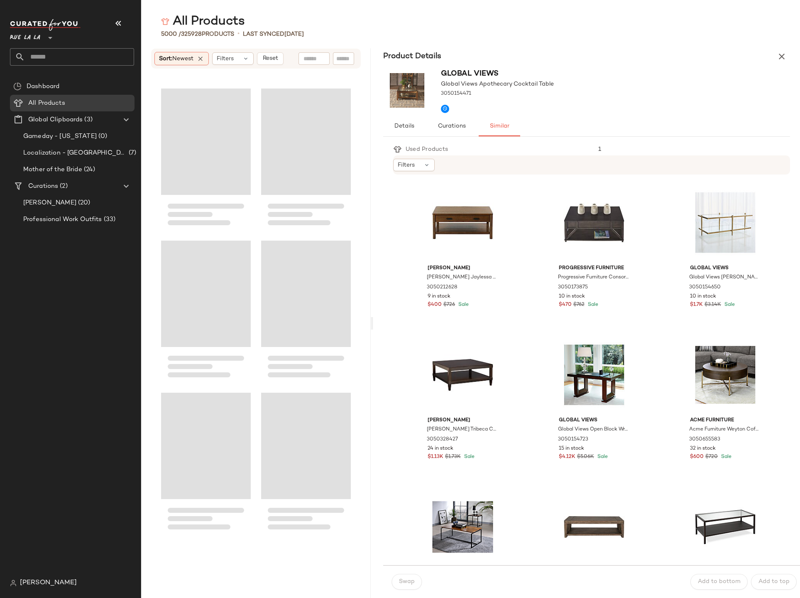
scroll to position [3801, 0]
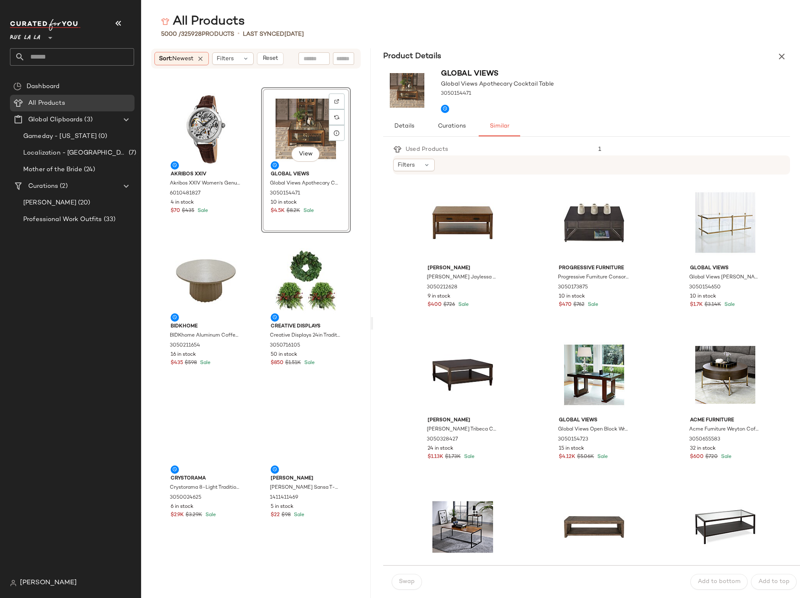
drag, startPoint x: 472, startPoint y: 320, endPoint x: 373, endPoint y: 330, distance: 98.9
click at [373, 330] on div "All Products 5000 / 325928 Products • Last synced [DATE] Sort: Newest Filters R…" at bounding box center [470, 305] width 659 height 584
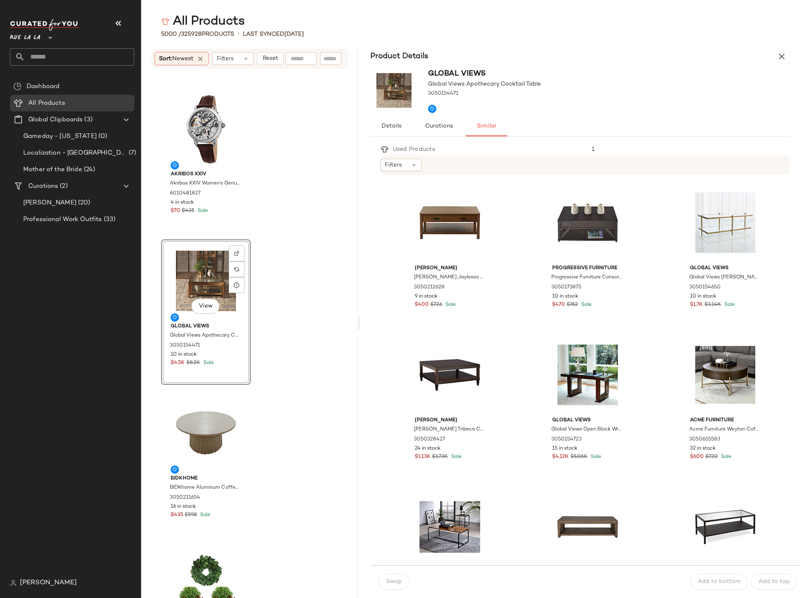
drag, startPoint x: 372, startPoint y: 317, endPoint x: 314, endPoint y: 322, distance: 57.5
click at [314, 323] on div "All Products 5000 / 325928 Products • Last synced [DATE] Sort: Newest Filters R…" at bounding box center [470, 305] width 659 height 584
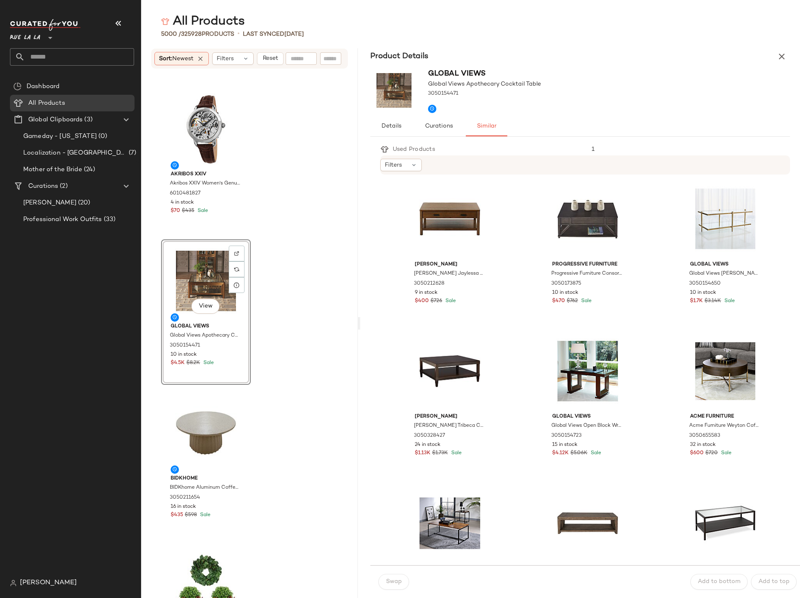
drag, startPoint x: 359, startPoint y: 319, endPoint x: 317, endPoint y: 324, distance: 43.1
click at [317, 324] on div "All Products 5000 / 325928 Products • Last synced [DATE] Sort: Newest Filters R…" at bounding box center [470, 305] width 659 height 584
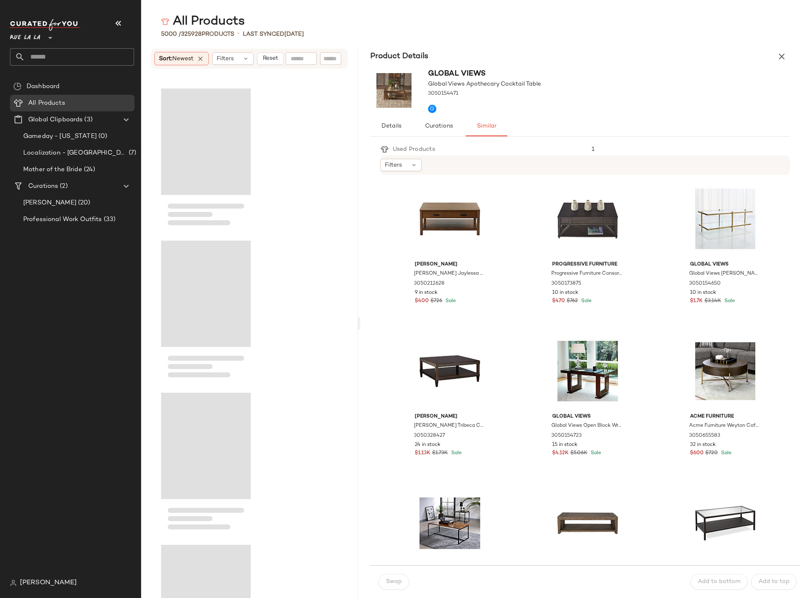
drag, startPoint x: 360, startPoint y: 321, endPoint x: 347, endPoint y: 326, distance: 13.4
click at [347, 326] on div "All Products 5000 / 325928 Products • Last synced [DATE] Sort: Newest Filters R…" at bounding box center [470, 305] width 659 height 584
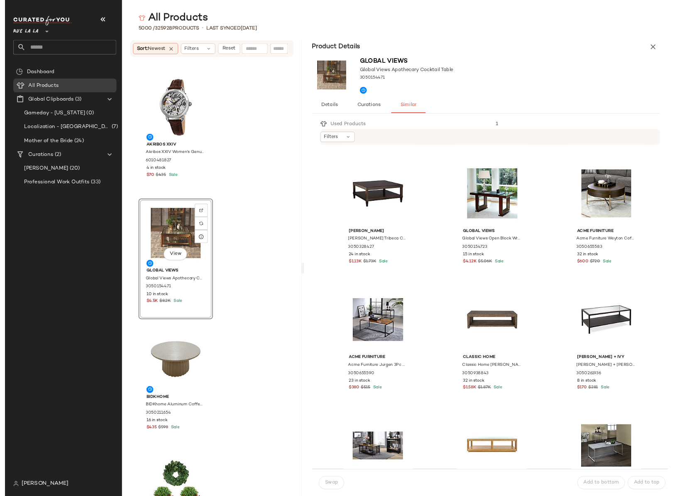
scroll to position [241, 0]
